Goal: Task Accomplishment & Management: Manage account settings

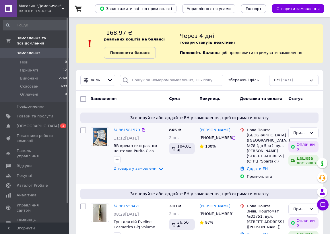
click at [125, 133] on div "№ 361581579 11:12[DATE] ВВ-крем з екстрактом центелли Purito Cica Clearing BB C…" at bounding box center [138, 149] width 55 height 49
click at [125, 131] on link "№ 361581579" at bounding box center [127, 130] width 26 height 4
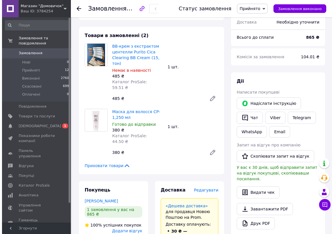
scroll to position [235, 0]
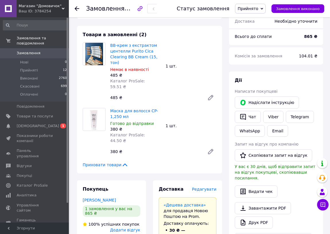
click at [200, 187] on span "Редагувати" at bounding box center [204, 189] width 24 height 5
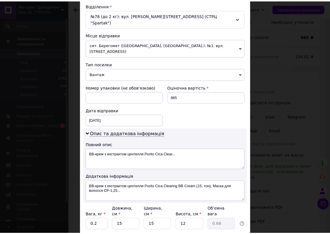
scroll to position [210, 0]
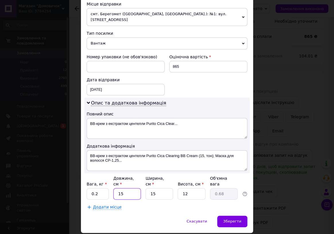
click at [132, 188] on input "15" at bounding box center [127, 193] width 28 height 11
type input "1"
type input "0.1"
type input "2"
type input "0.1"
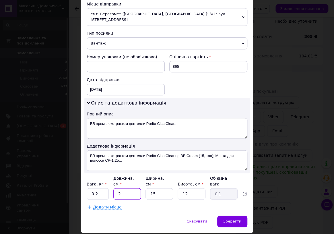
type input "20"
type input "0.9"
type input "20"
click at [160, 188] on input "15" at bounding box center [160, 193] width 28 height 11
type input "1"
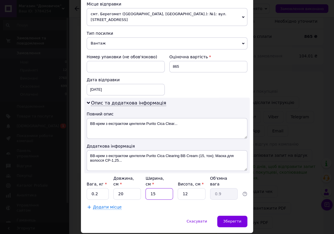
type input "0.1"
type input "1"
type input "0.1"
type input "18"
type input "1.08"
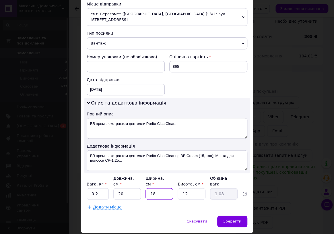
type input "18"
click at [197, 188] on input "12" at bounding box center [192, 193] width 28 height 11
type input "1"
type input "0.1"
type input "1"
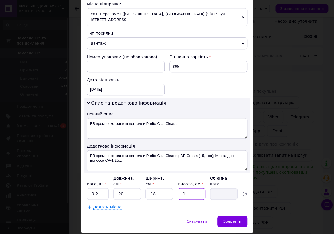
type input "0.1"
type input "15"
type input "1.35"
type input "15"
click at [230, 219] on span "Зберегти" at bounding box center [232, 221] width 18 height 4
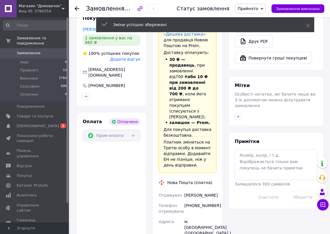
scroll to position [470, 0]
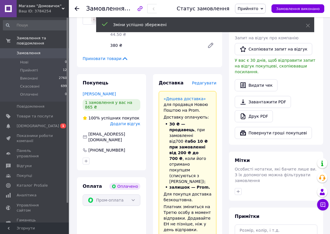
scroll to position [339, 0]
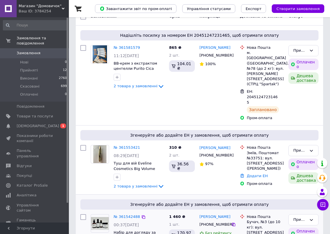
scroll to position [78, 0]
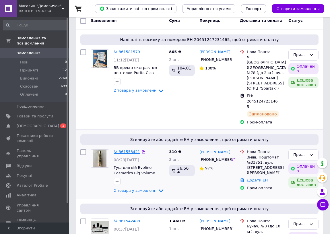
drag, startPoint x: 127, startPoint y: 131, endPoint x: 127, endPoint y: 135, distance: 3.2
click at [127, 147] on div "№ 361553421 08:29[DATE] Туш для вій Eveline Cosmetics Big Volume Explosion 11 м…" at bounding box center [138, 171] width 55 height 49
click at [127, 150] on link "№ 361553421" at bounding box center [127, 152] width 26 height 4
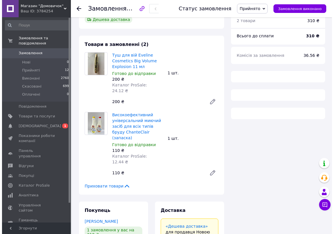
scroll to position [235, 0]
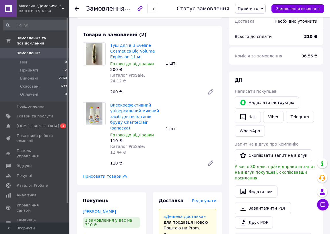
click at [210, 198] on span "Редагувати" at bounding box center [204, 200] width 24 height 5
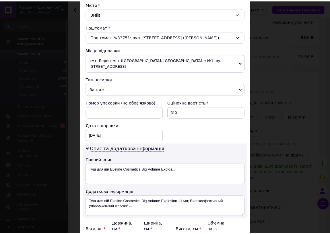
scroll to position [210, 0]
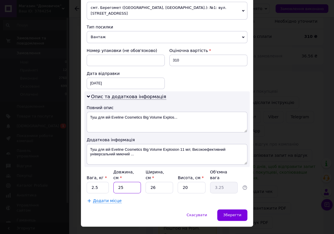
click at [129, 182] on input "25" at bounding box center [127, 187] width 28 height 11
type input "2"
type input "0.26"
type input "1"
type input "0.13"
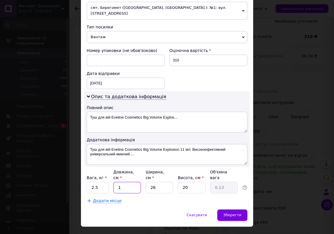
type input "18"
type input "2.34"
type input "18"
click at [178, 182] on input "20" at bounding box center [192, 187] width 28 height 11
click at [170, 182] on input "26" at bounding box center [160, 187] width 28 height 11
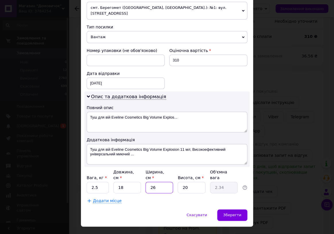
type input "2"
type input "0.18"
type input "1"
type input "0.1"
type input "15"
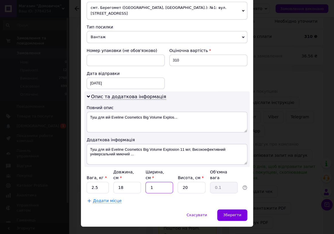
type input "1.35"
type input "15"
click at [199, 182] on input "20" at bounding box center [192, 187] width 28 height 11
type input "2"
type input "0.14"
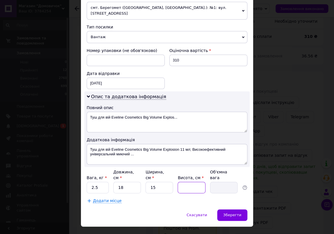
type input "3"
type input "0.2"
type input "32"
type input "2.16"
type input "3"
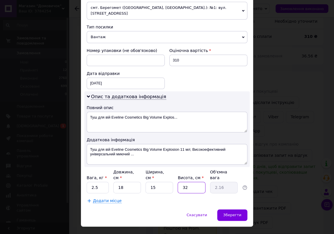
type input "0.2"
type input "30"
type input "2.03"
type input "30"
click at [224, 209] on div "Зберегти" at bounding box center [232, 214] width 30 height 11
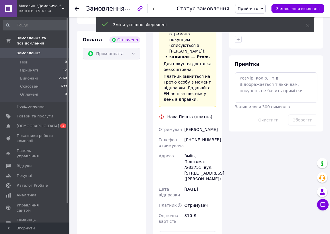
scroll to position [522, 0]
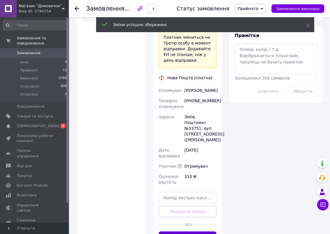
click at [206, 231] on button "Згенерувати ЕН" at bounding box center [188, 236] width 58 height 11
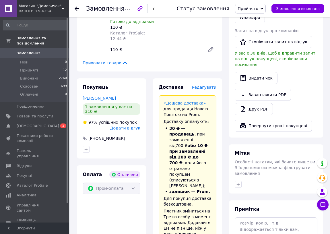
scroll to position [339, 0]
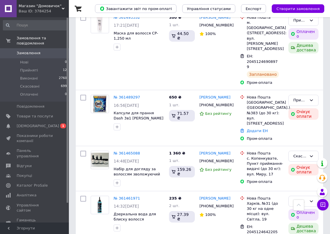
scroll to position [391, 0]
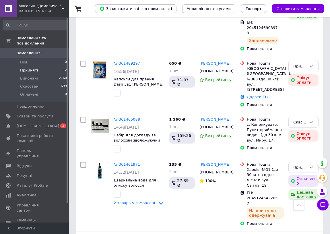
click at [53, 66] on li "Прийняті 12" at bounding box center [35, 70] width 70 height 8
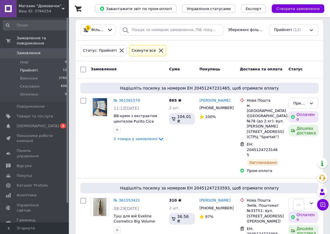
scroll to position [48, 0]
